Goal: Information Seeking & Learning: Learn about a topic

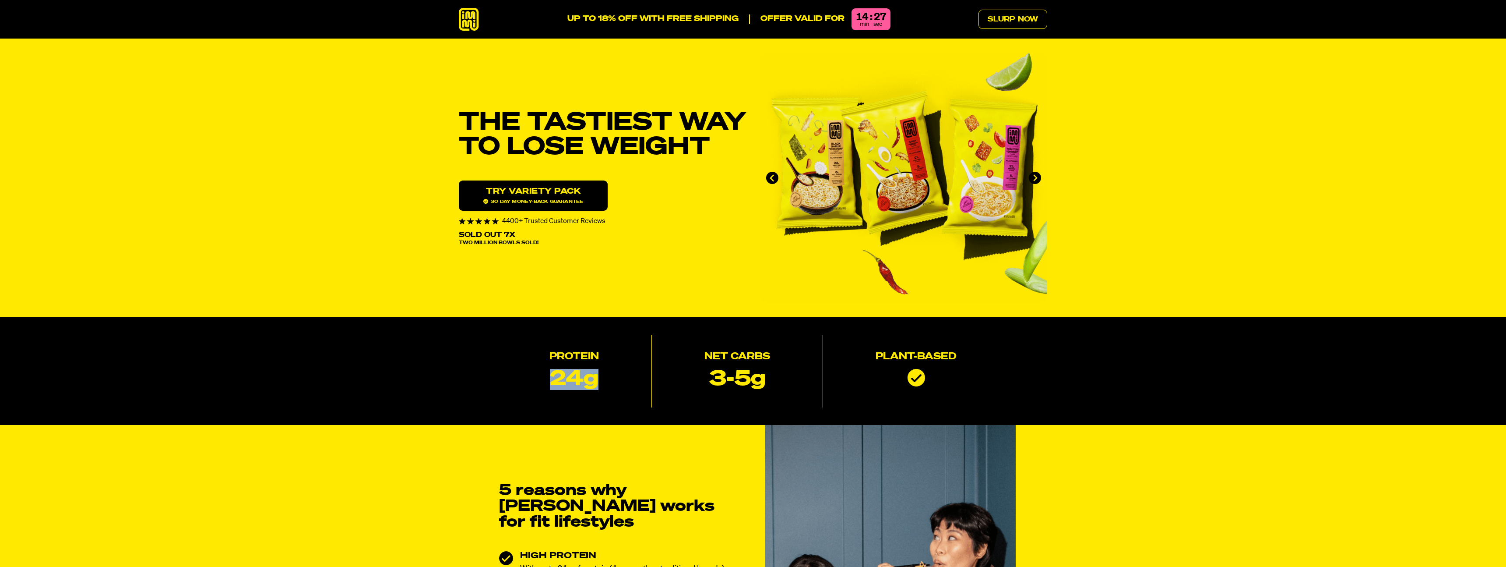
drag, startPoint x: 545, startPoint y: 376, endPoint x: 614, endPoint y: 377, distance: 68.8
click at [614, 377] on div "Protein 24g" at bounding box center [574, 371] width 155 height 73
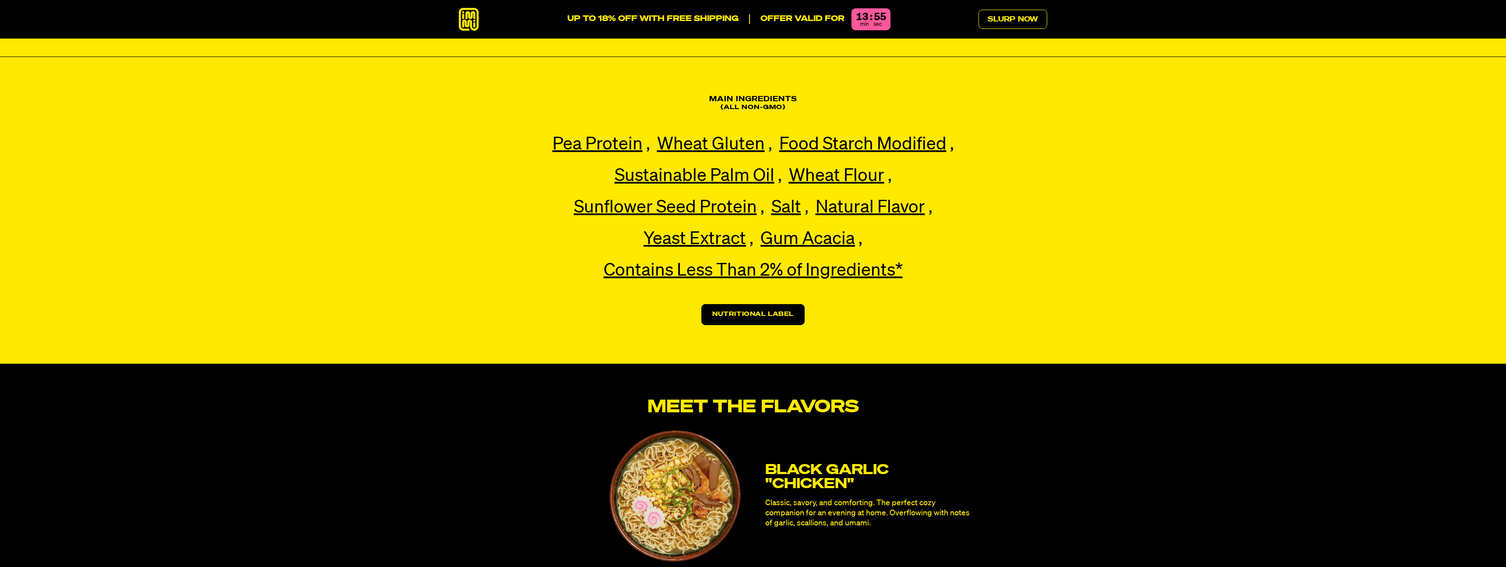
scroll to position [2058, 0]
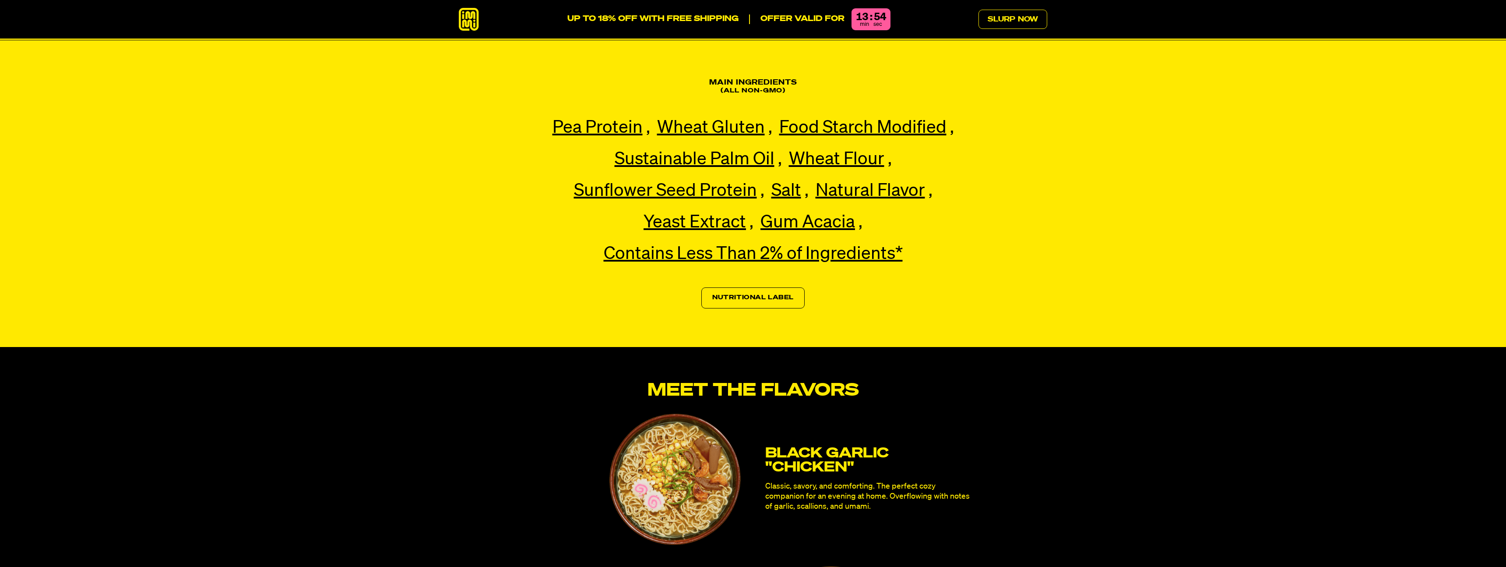
click at [717, 287] on link "Nutritional Label" at bounding box center [753, 297] width 103 height 21
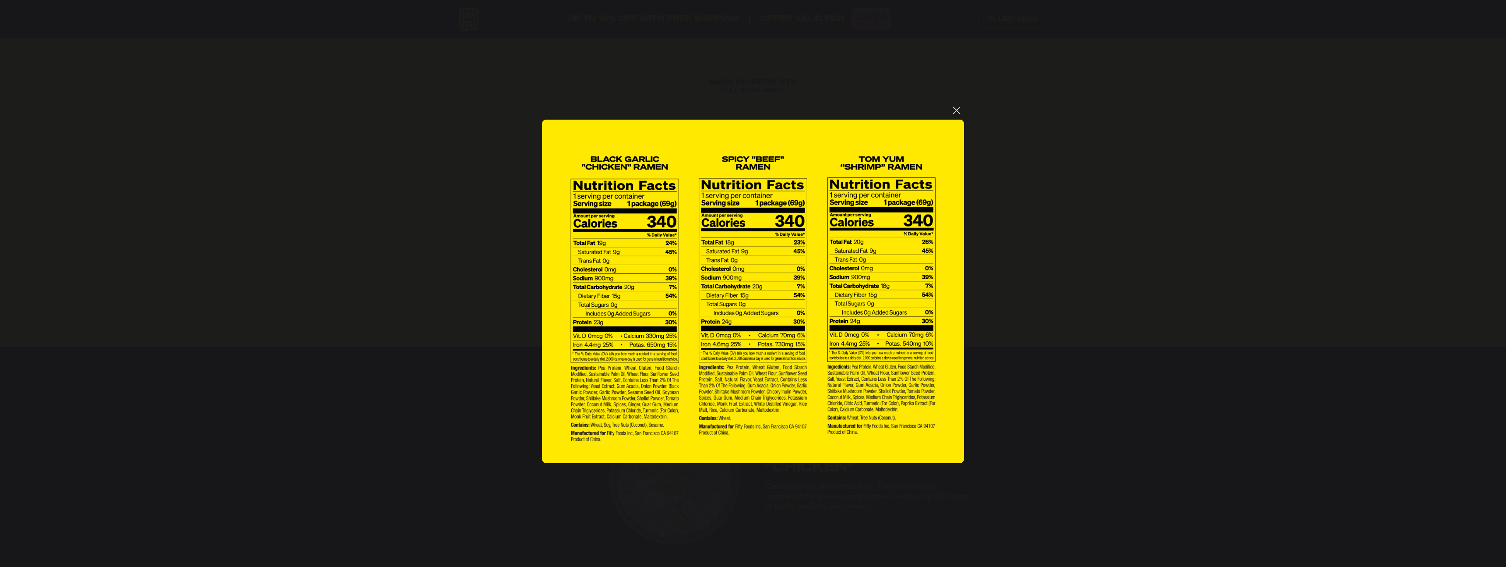
click at [961, 114] on button "You can close this modal content with the ESC key" at bounding box center [956, 110] width 15 height 15
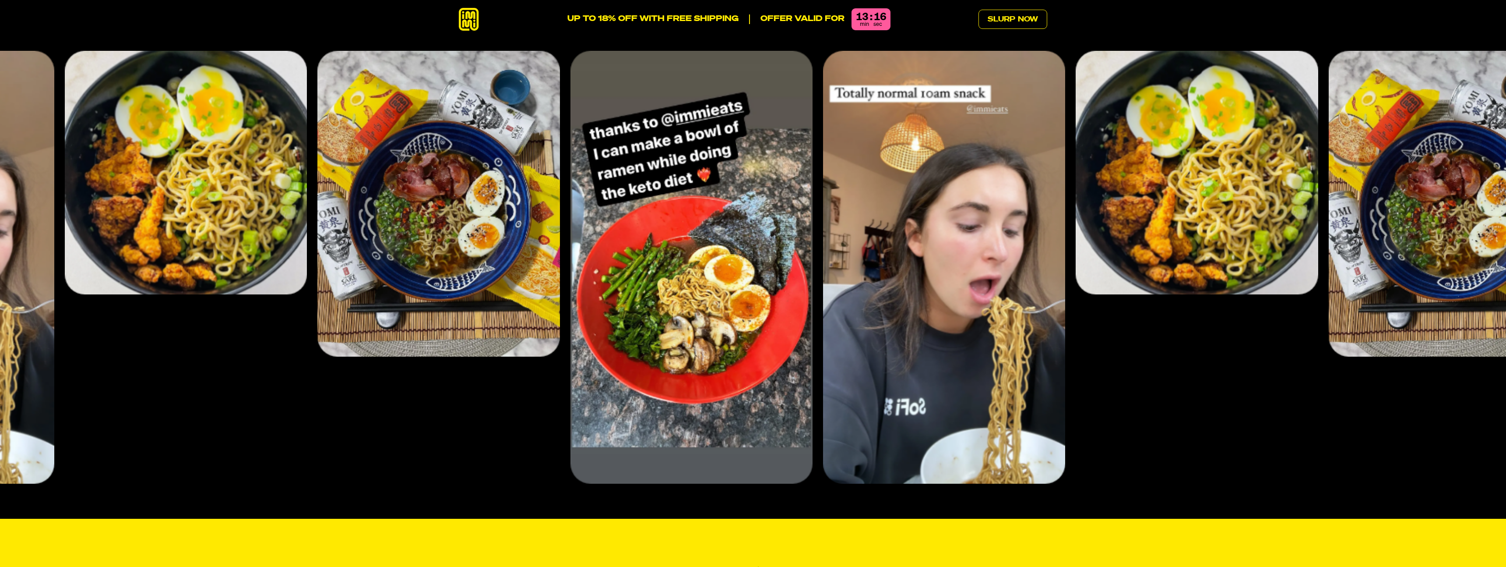
scroll to position [3662, 0]
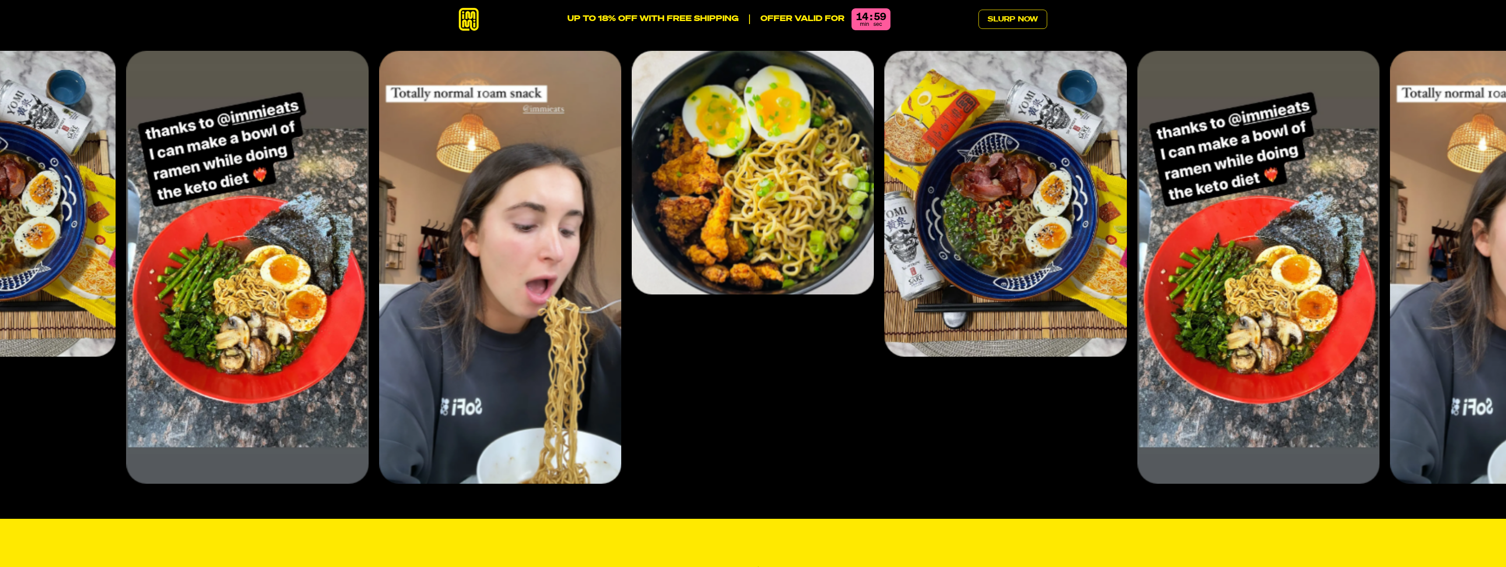
scroll to position [3662, 0]
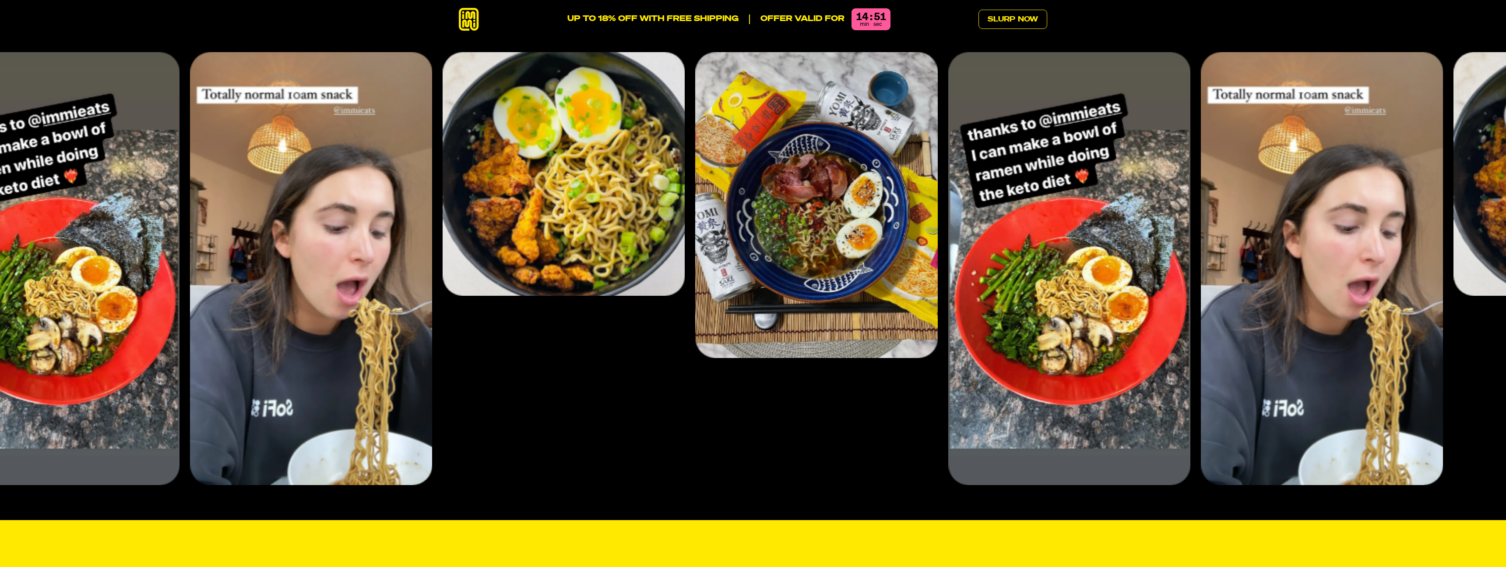
click at [888, 241] on img "2 of 4" at bounding box center [817, 205] width 242 height 306
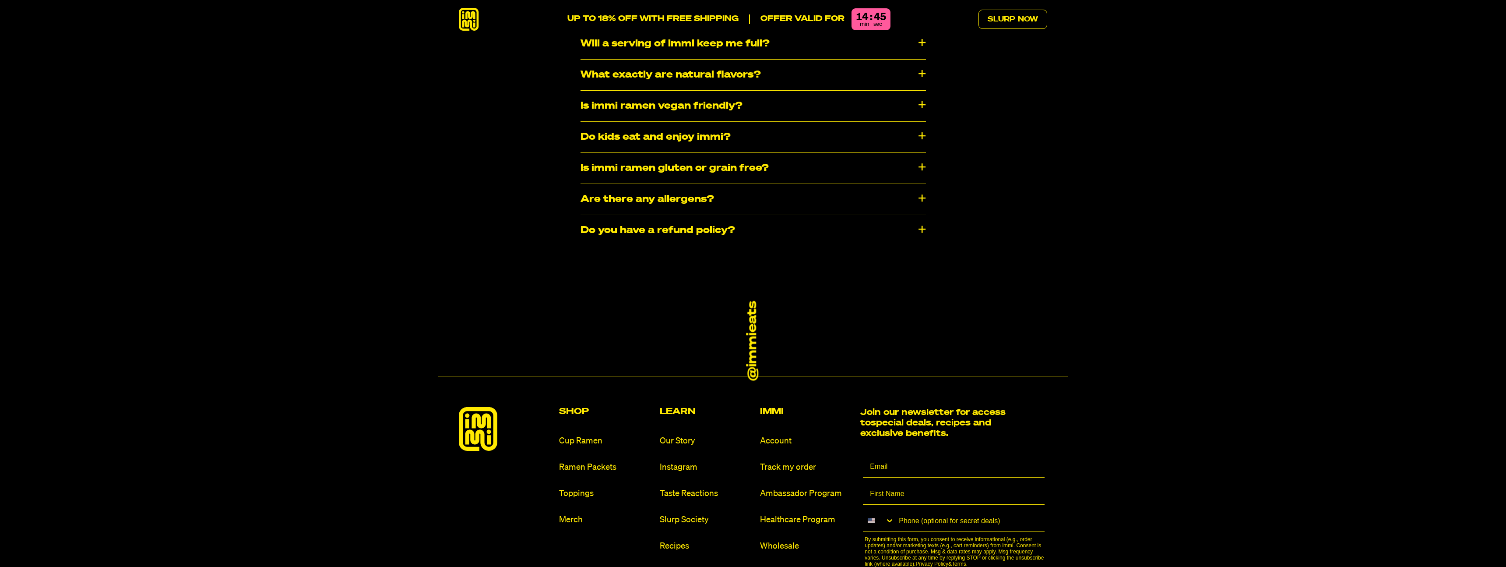
scroll to position [5610, 0]
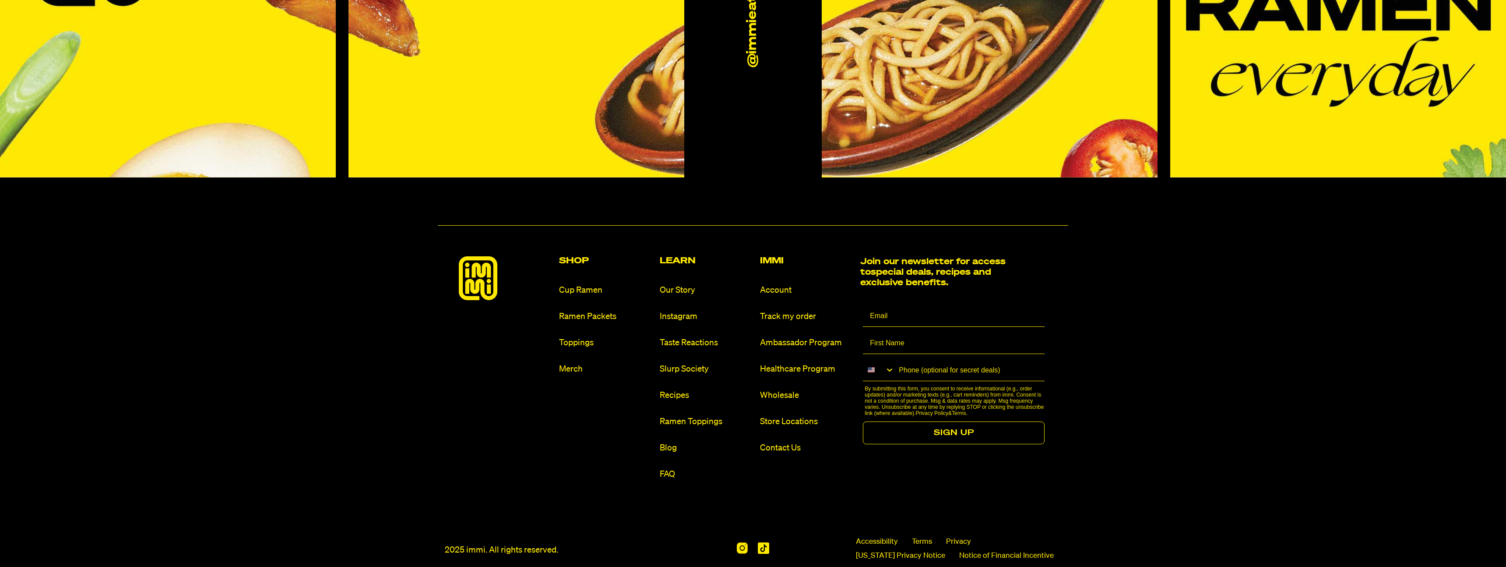
click at [773, 256] on h2 "Immi" at bounding box center [806, 260] width 93 height 9
click at [674, 452] on div "Learn Our Story Instagram Taste Reactions Slurp Society Recipes Ramen Toppings …" at bounding box center [706, 369] width 93 height 226
click at [582, 284] on link "Cup Ramen" at bounding box center [605, 290] width 93 height 12
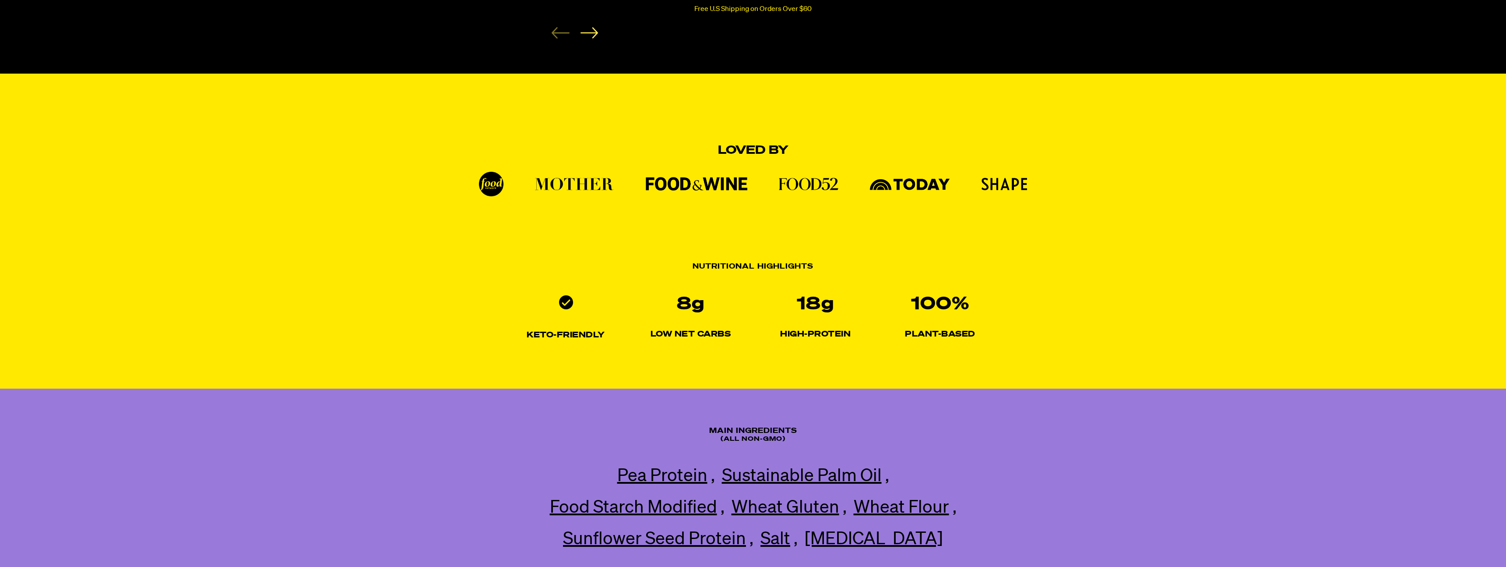
scroll to position [675, 0]
